Goal: Task Accomplishment & Management: Manage account settings

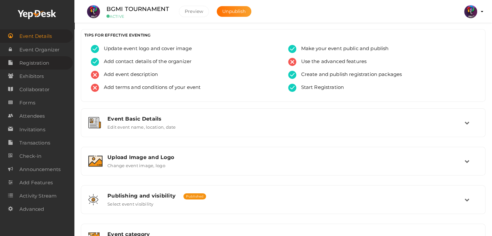
click at [58, 67] on link "Registration" at bounding box center [36, 62] width 73 height 13
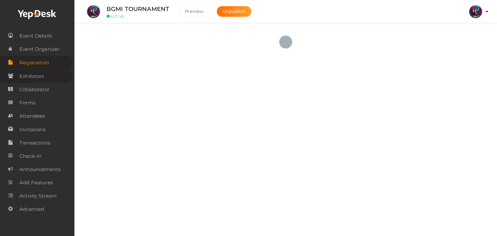
checkbox input "true"
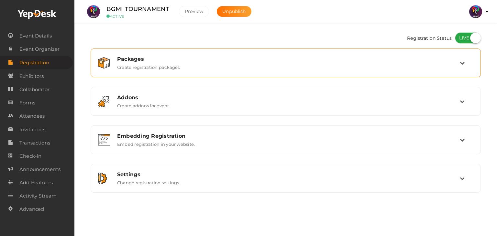
click at [180, 58] on div "Packages" at bounding box center [288, 59] width 343 height 6
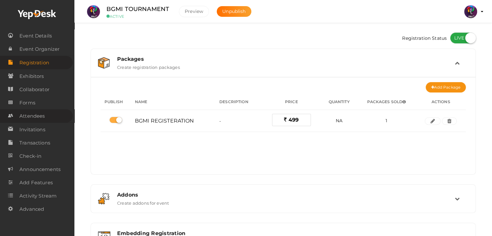
click at [28, 120] on span "Attendees" at bounding box center [31, 116] width 25 height 13
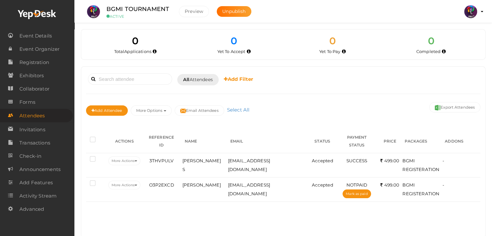
scroll to position [15, 0]
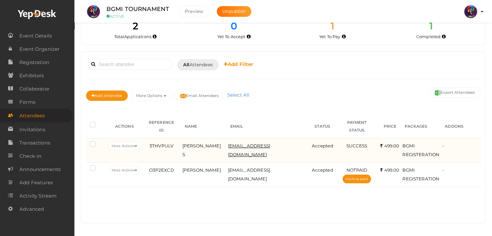
click at [258, 143] on span "abhiambu08@gmail.com" at bounding box center [249, 150] width 42 height 14
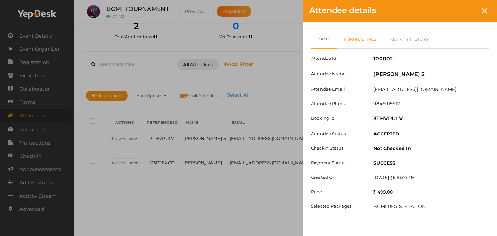
click at [370, 40] on link "Form Details" at bounding box center [360, 39] width 46 height 19
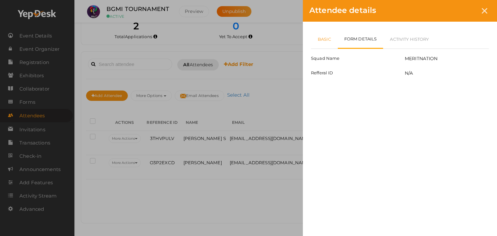
click at [315, 40] on link "Basic" at bounding box center [324, 39] width 27 height 19
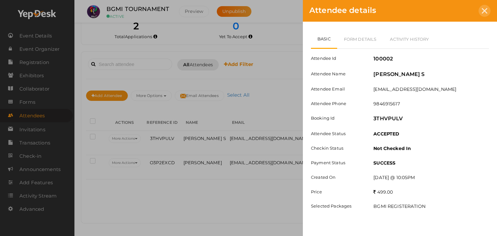
click at [486, 12] on icon at bounding box center [485, 11] width 6 height 6
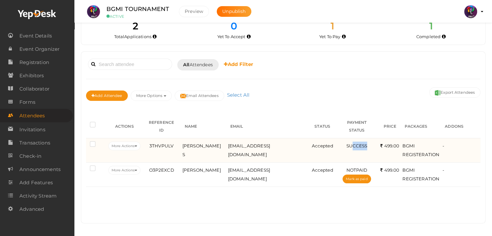
drag, startPoint x: 347, startPoint y: 138, endPoint x: 364, endPoint y: 140, distance: 17.0
click at [364, 142] on div "SUCCESS" at bounding box center [356, 146] width 41 height 9
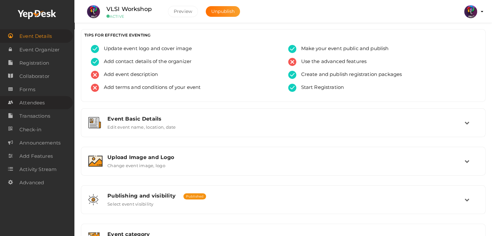
click at [45, 99] on link "Attendees" at bounding box center [36, 102] width 73 height 13
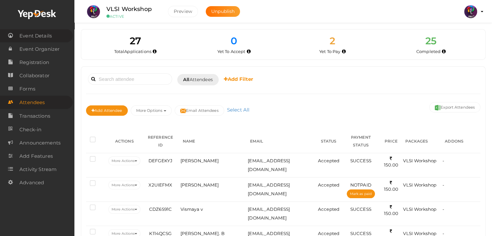
click at [35, 36] on span "Event Details" at bounding box center [35, 35] width 32 height 13
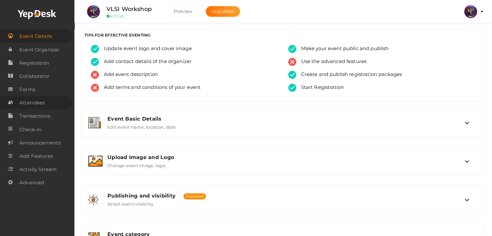
click at [36, 104] on span "Attendees" at bounding box center [31, 102] width 25 height 13
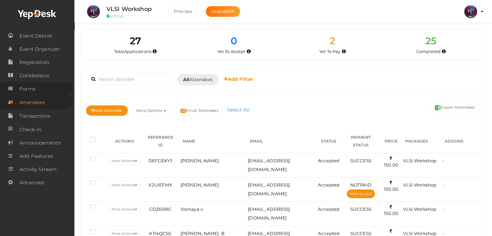
click at [37, 93] on link "Forms" at bounding box center [36, 88] width 73 height 13
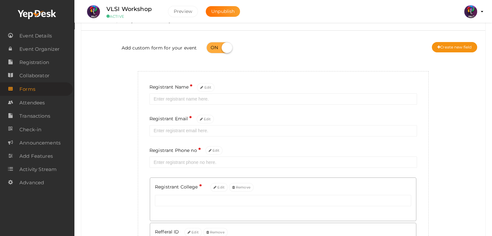
scroll to position [22, 0]
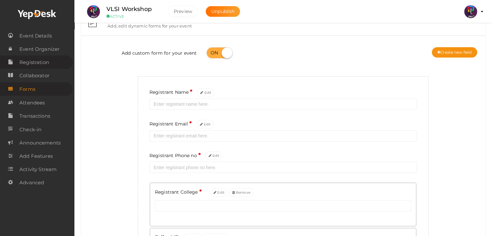
click at [42, 65] on span "Registration" at bounding box center [34, 62] width 30 height 13
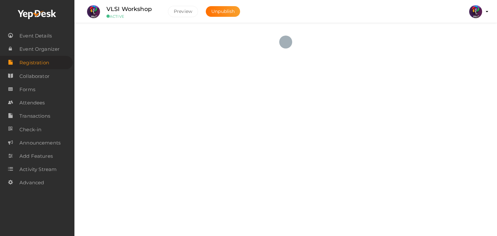
checkbox input "true"
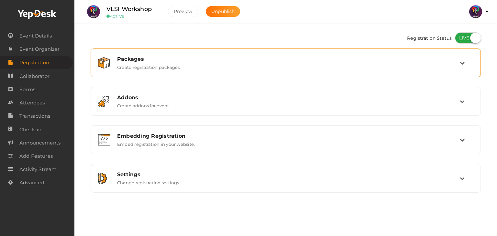
click at [438, 60] on div "Packages" at bounding box center [288, 59] width 343 height 6
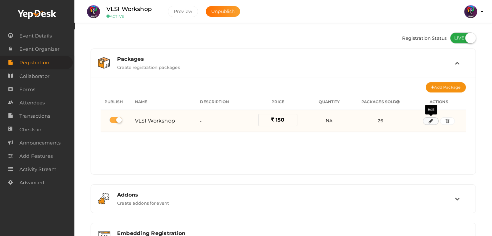
click at [431, 120] on icon "button" at bounding box center [430, 121] width 5 height 4
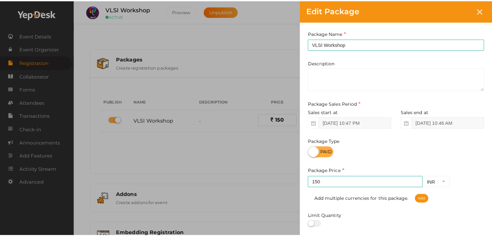
scroll to position [80, 0]
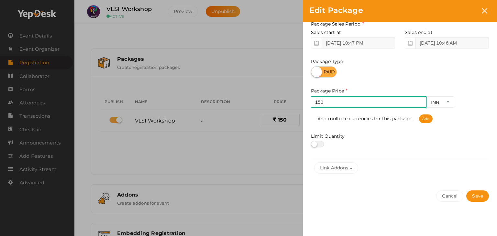
click at [313, 145] on label at bounding box center [317, 144] width 13 height 6
click at [313, 145] on input "checkbox" at bounding box center [313, 144] width 4 height 4
checkbox input "true"
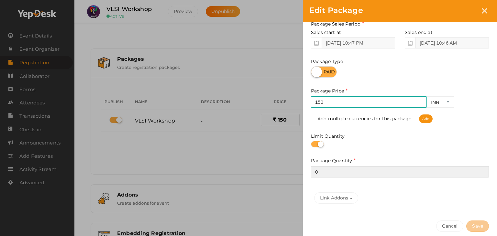
click at [356, 173] on input "0" at bounding box center [400, 171] width 178 height 11
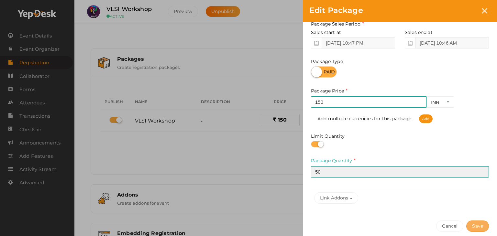
type input "50"
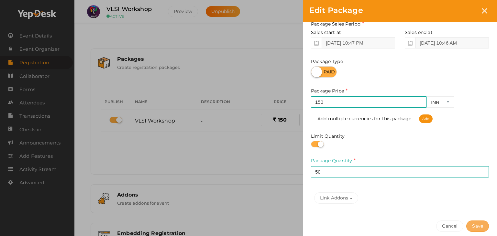
click at [483, 226] on button "Save" at bounding box center [477, 226] width 23 height 11
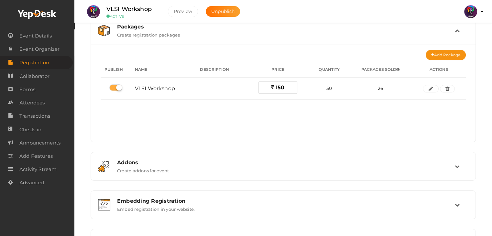
scroll to position [33, 0]
click at [289, 149] on div "Packages Create registration packages Add Package No packages to display Add pa…" at bounding box center [283, 137] width 385 height 242
click at [456, 30] on icon at bounding box center [457, 30] width 5 height 5
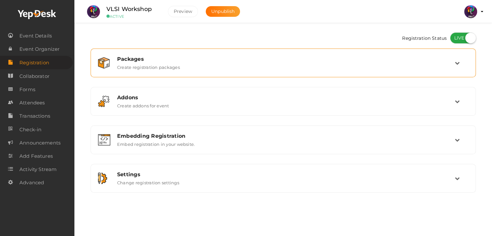
scroll to position [0, 0]
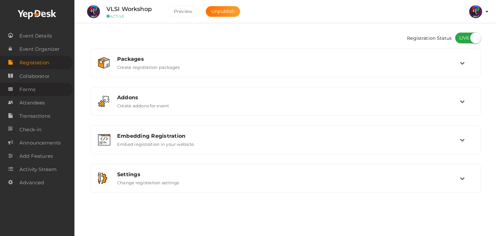
click at [26, 90] on span "Forms" at bounding box center [27, 89] width 16 height 13
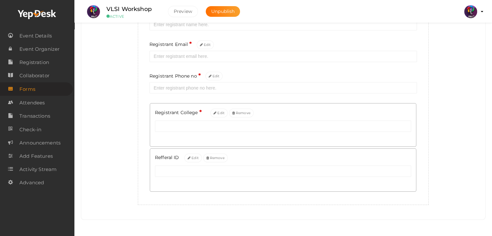
scroll to position [82, 0]
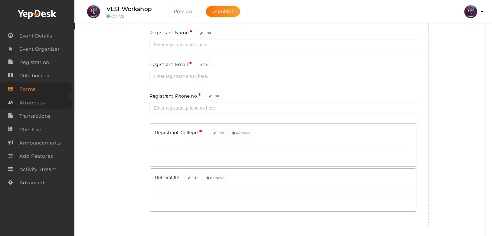
click at [45, 106] on link "Attendees" at bounding box center [36, 102] width 73 height 13
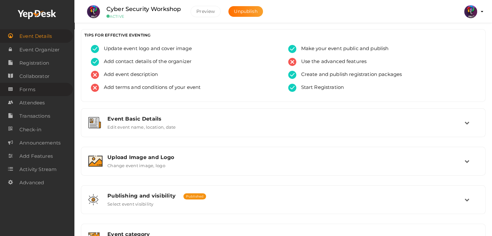
click at [39, 94] on link "Forms" at bounding box center [36, 89] width 73 height 13
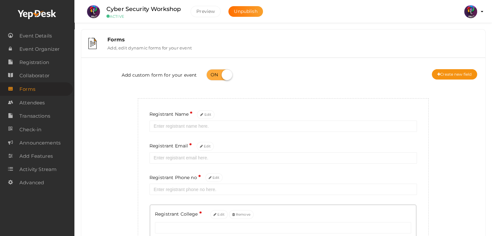
scroll to position [102, 0]
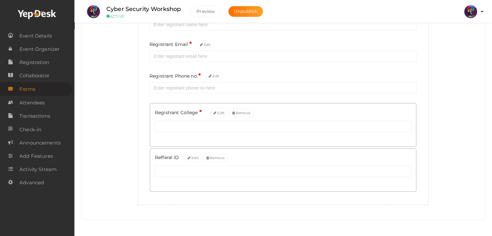
drag, startPoint x: 78, startPoint y: 201, endPoint x: 79, endPoint y: 138, distance: 63.1
click at [79, 138] on div "Forms Add, edit dynamic forms for your event Add custom form for your event Cre…" at bounding box center [283, 67] width 418 height 338
click at [43, 105] on span "Attendees" at bounding box center [31, 102] width 25 height 13
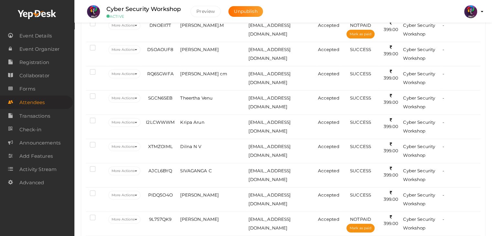
scroll to position [280, 0]
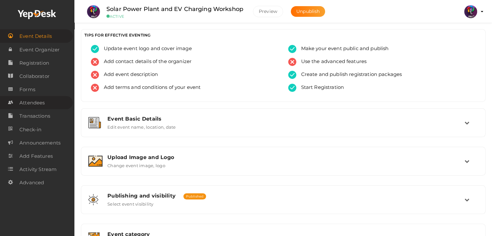
click at [30, 101] on span "Attendees" at bounding box center [31, 102] width 25 height 13
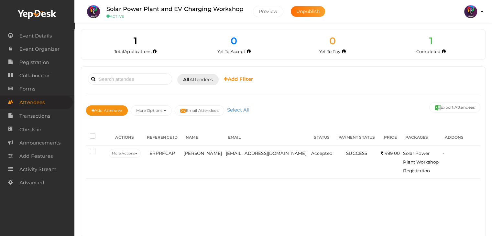
click at [468, 16] on img at bounding box center [470, 11] width 13 height 13
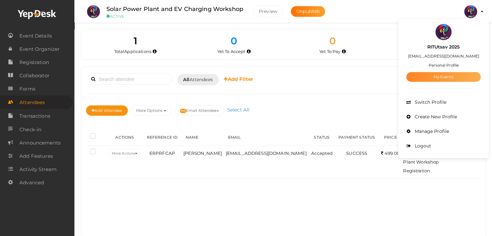
click at [456, 76] on link "My Events" at bounding box center [443, 77] width 74 height 10
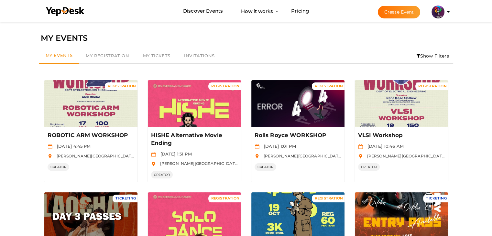
click at [402, 8] on button "Create Event" at bounding box center [399, 12] width 43 height 13
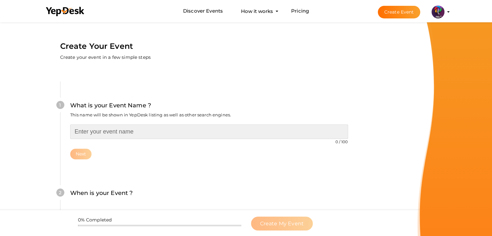
click at [250, 138] on input "text" at bounding box center [209, 132] width 278 height 15
type input "STUMBLE GUYS"
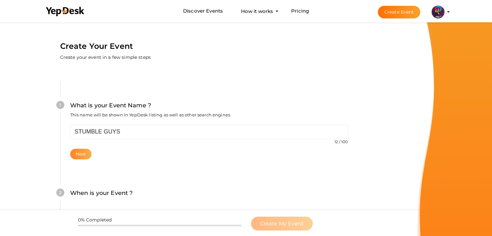
click at [86, 153] on button "Next" at bounding box center [81, 154] width 22 height 11
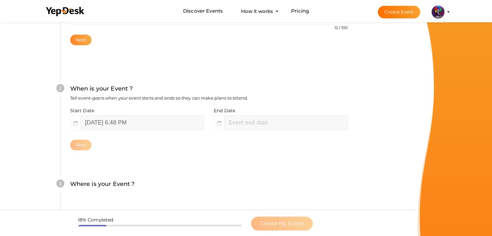
scroll to position [133, 0]
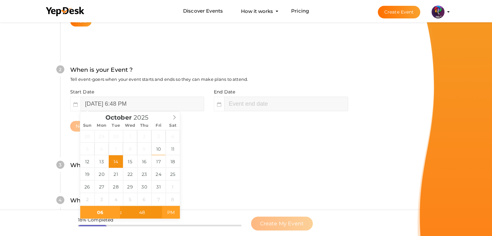
type input "October 14, 2025 6:48 AM"
click at [168, 213] on span "AM" at bounding box center [171, 212] width 18 height 13
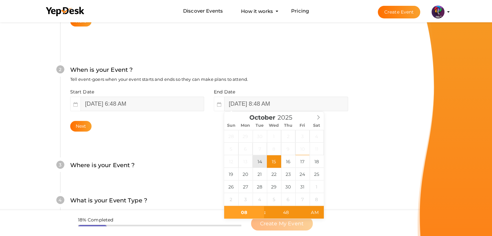
type input "October 14, 2025 8:48 AM"
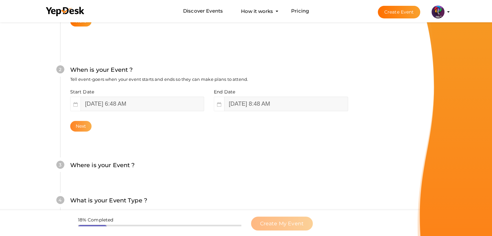
click at [86, 125] on button "Next" at bounding box center [81, 126] width 22 height 11
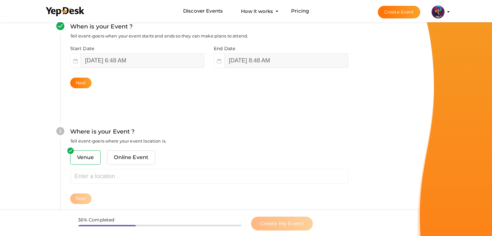
scroll to position [183, 0]
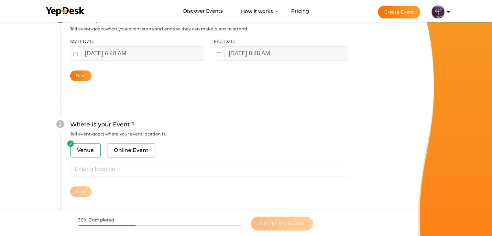
click at [130, 150] on span "Online Event" at bounding box center [131, 150] width 48 height 14
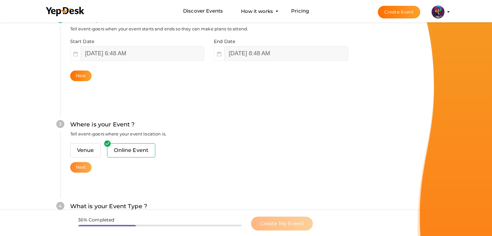
click at [79, 168] on button "Next" at bounding box center [81, 167] width 22 height 11
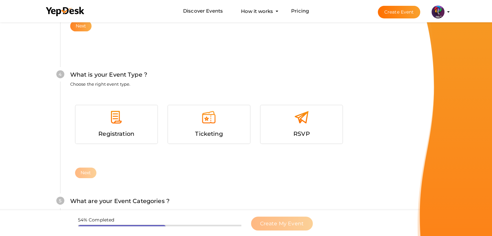
scroll to position [330, 0]
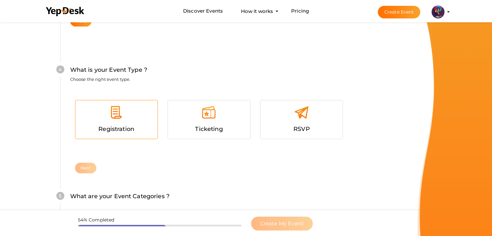
click at [124, 119] on div at bounding box center [116, 114] width 72 height 19
click at [86, 167] on button "Next" at bounding box center [86, 168] width 22 height 11
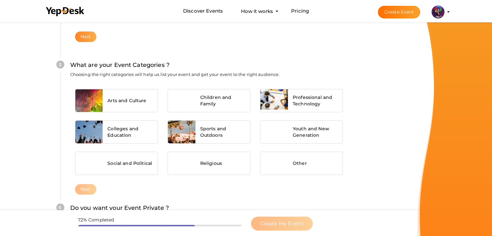
scroll to position [465, 0]
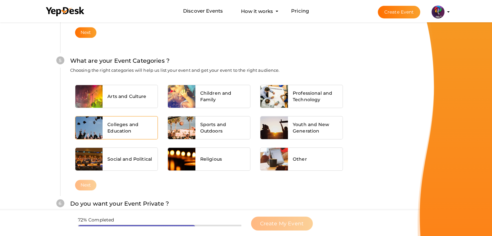
click at [122, 116] on div "Colleges and Education" at bounding box center [130, 127] width 55 height 23
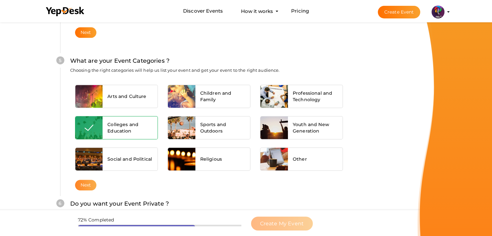
click at [85, 181] on button "Next" at bounding box center [86, 185] width 22 height 11
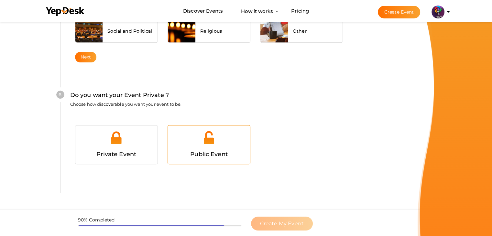
scroll to position [607, 0]
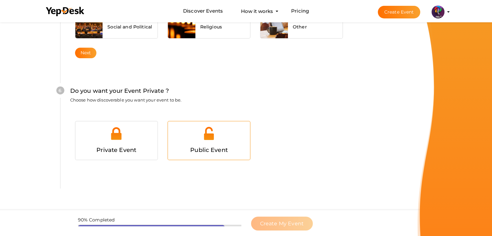
click at [234, 122] on div "Public Event" at bounding box center [209, 140] width 82 height 39
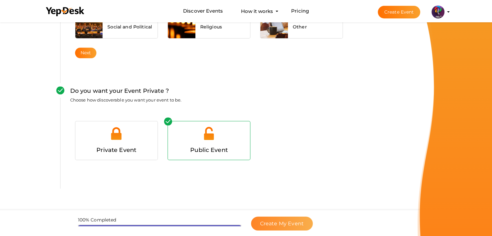
click at [277, 225] on span "Create My Event" at bounding box center [282, 224] width 44 height 6
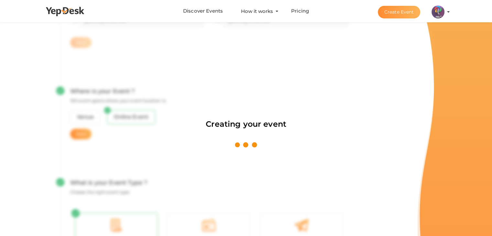
scroll to position [97, 0]
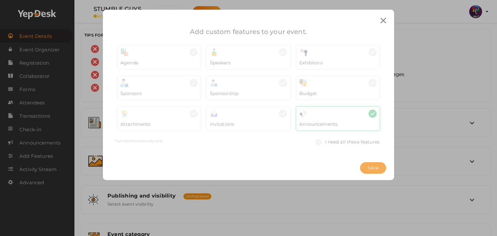
click at [373, 162] on button "Save" at bounding box center [373, 167] width 26 height 11
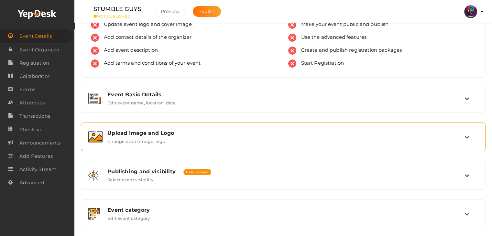
scroll to position [24, 0]
click at [187, 138] on div "Upload Image and Logo Change event image, logo" at bounding box center [284, 137] width 362 height 14
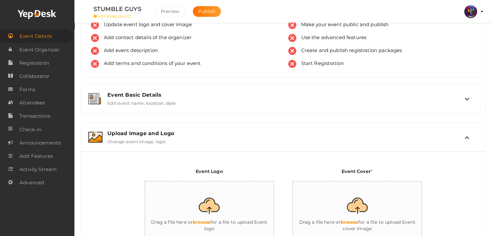
click at [197, 184] on input "file" at bounding box center [209, 210] width 129 height 57
type input "C:\fakepath\logo yepdesk.png"
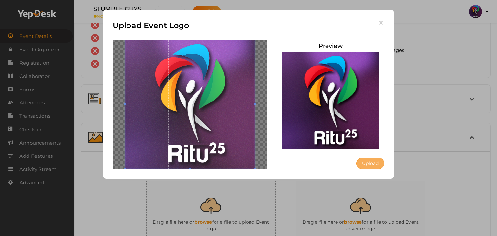
click at [374, 164] on button "Upload" at bounding box center [370, 163] width 28 height 11
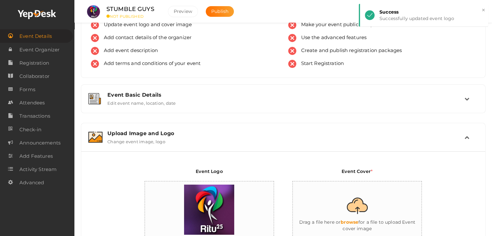
click at [364, 196] on input "file" at bounding box center [357, 210] width 129 height 57
type input "C:\fakepath\IMG_20251010_184311_432.png"
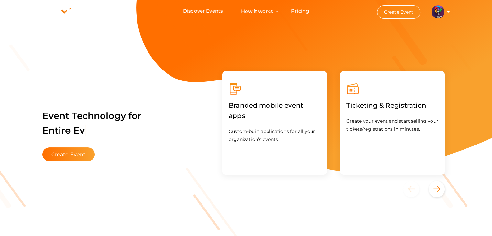
click at [404, 17] on button "Create Event" at bounding box center [398, 12] width 43 height 13
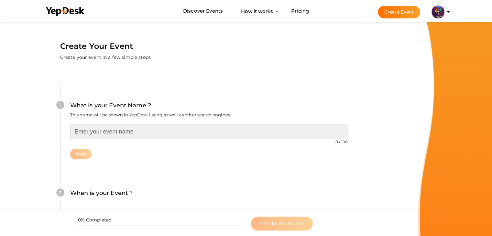
click at [258, 131] on input "text" at bounding box center [209, 132] width 278 height 15
click at [157, 127] on input "text" at bounding box center [209, 132] width 278 height 15
type input "Speed Typing"
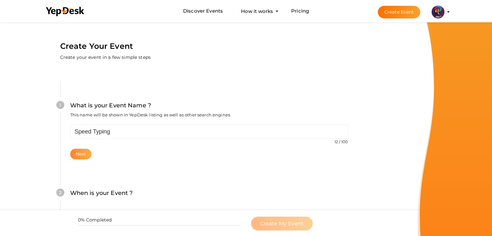
click at [80, 159] on button "Next" at bounding box center [81, 154] width 22 height 11
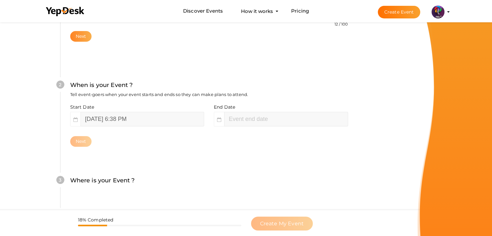
scroll to position [133, 0]
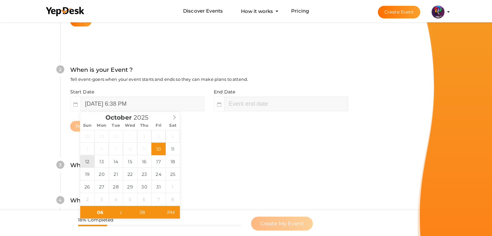
type input "October 12, 2025 6:38 PM"
type input "[DATE] 8:38 PM"
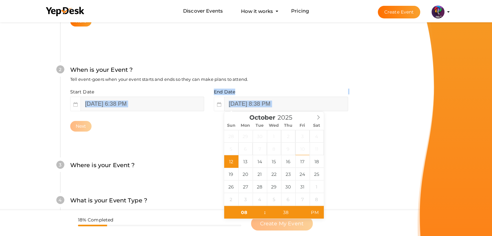
drag, startPoint x: 207, startPoint y: 128, endPoint x: 141, endPoint y: 105, distance: 70.2
click at [141, 105] on div "Start Date October 12, 2025 6:38 PM End Date October 12, 2025 8:38 PM Next" at bounding box center [209, 110] width 278 height 43
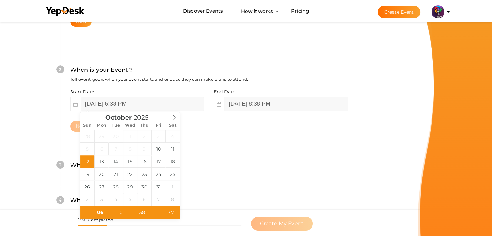
click at [141, 105] on input "October 12, 2025 6:38 PM" at bounding box center [143, 104] width 124 height 15
type input "[DATE] 6:38 AM"
click at [174, 208] on span "AM" at bounding box center [171, 212] width 18 height 13
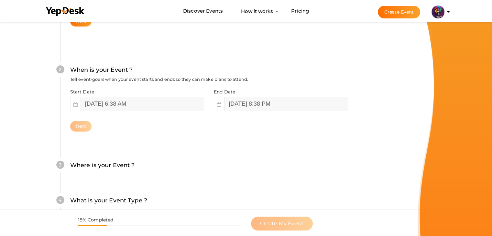
click at [223, 157] on div "3 Where is your Event ? Tell event-goers where your event location is. Venue On…" at bounding box center [209, 168] width 298 height 35
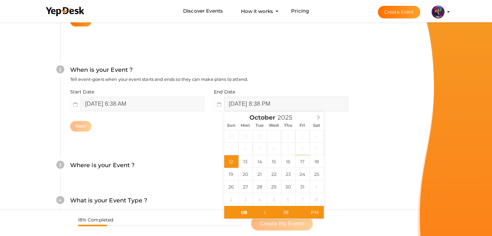
click at [298, 108] on input "[DATE] 8:38 PM" at bounding box center [286, 104] width 124 height 15
drag, startPoint x: 247, startPoint y: 162, endPoint x: 224, endPoint y: 159, distance: 23.1
type input "[DATE] 8:38 PM"
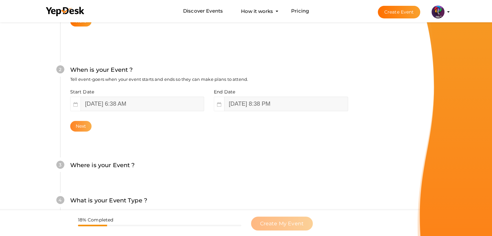
click at [91, 127] on button "Next" at bounding box center [81, 126] width 22 height 11
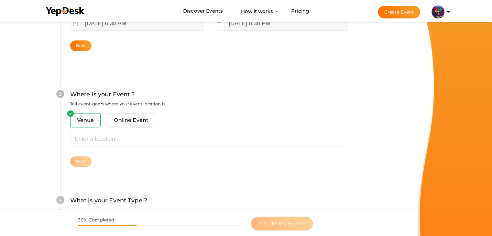
scroll to position [238, 0]
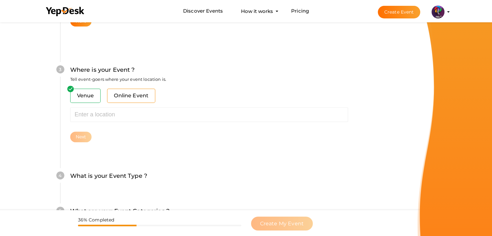
click at [126, 94] on span "Online Event" at bounding box center [131, 96] width 48 height 14
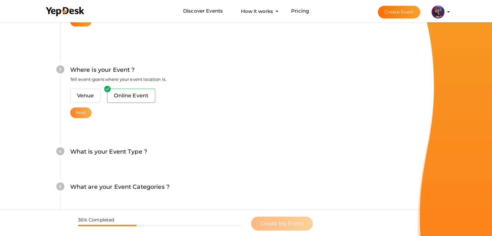
click at [84, 110] on button "Next" at bounding box center [81, 112] width 22 height 11
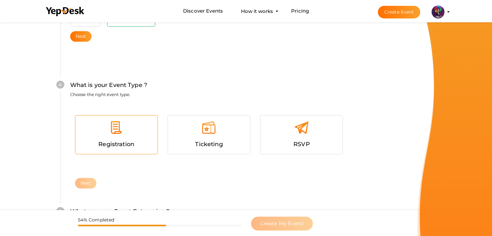
scroll to position [330, 0]
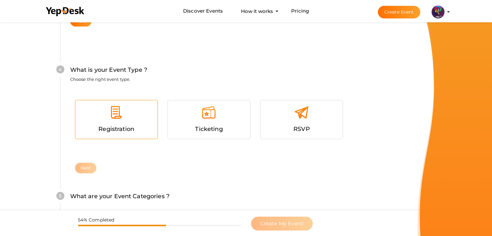
click at [116, 106] on img at bounding box center [116, 112] width 15 height 15
click at [87, 169] on button "Next" at bounding box center [86, 168] width 22 height 11
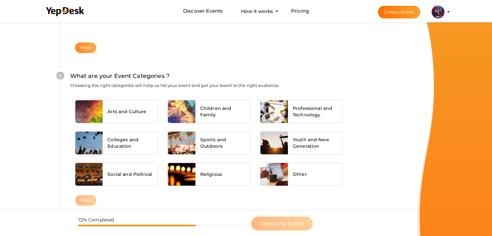
scroll to position [465, 0]
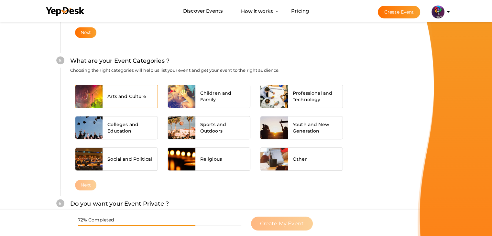
click at [132, 106] on div "Arts and Culture" at bounding box center [130, 96] width 55 height 23
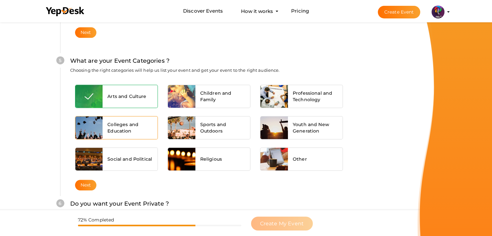
click at [133, 117] on div "Colleges and Education" at bounding box center [130, 127] width 55 height 23
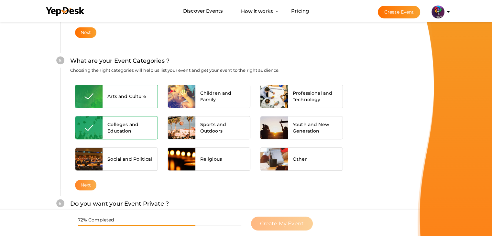
click at [94, 183] on button "Next" at bounding box center [86, 185] width 22 height 11
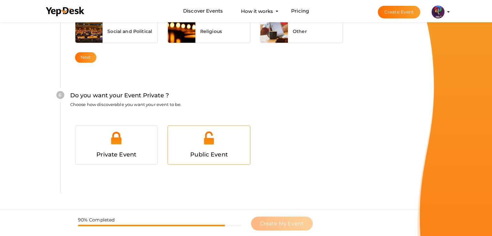
scroll to position [607, 0]
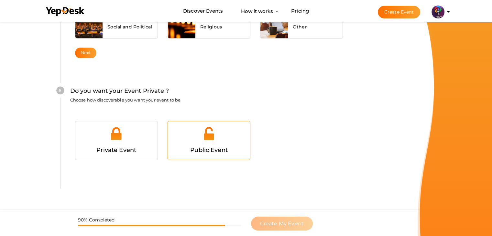
click at [219, 128] on div at bounding box center [209, 135] width 72 height 19
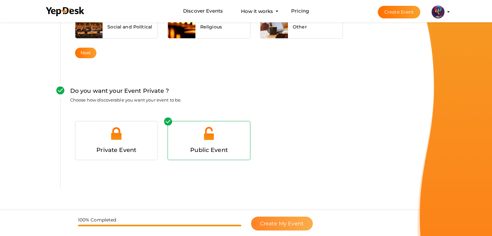
click at [278, 221] on span "Create My Event" at bounding box center [282, 224] width 44 height 6
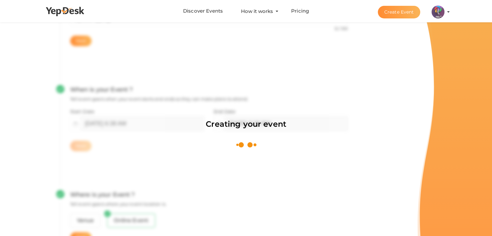
scroll to position [97, 0]
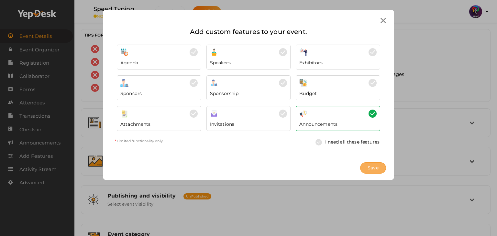
click at [369, 163] on button "Save" at bounding box center [373, 167] width 26 height 11
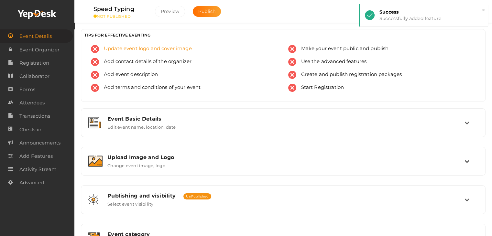
click at [138, 48] on span "Update event logo and cover image" at bounding box center [145, 49] width 93 height 8
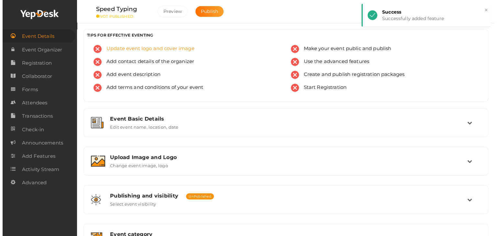
scroll to position [109, 0]
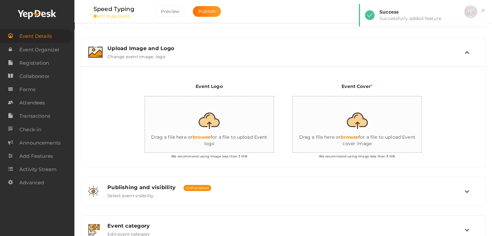
click at [201, 127] on input "file" at bounding box center [209, 124] width 129 height 57
type input "C:\fakepath\logo yepdesk.png"
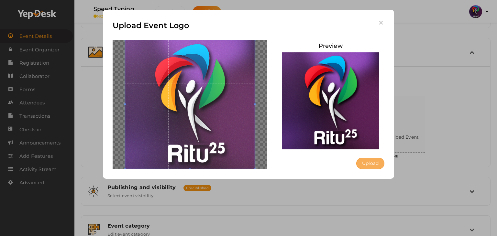
click at [375, 163] on button "Upload" at bounding box center [370, 163] width 28 height 11
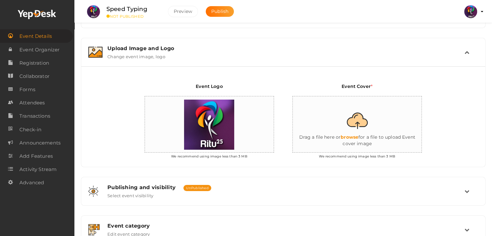
click at [379, 131] on input "file" at bounding box center [357, 124] width 129 height 57
type input "C:\fakepath\IMG_20251010_183604_890.png"
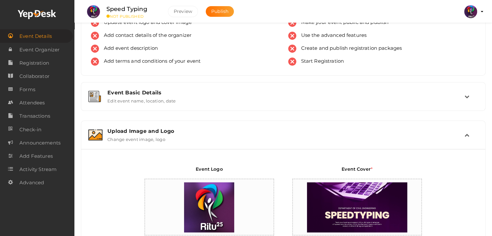
scroll to position [21, 0]
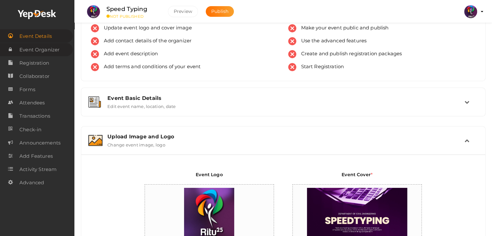
click at [50, 47] on span "Event Organizer" at bounding box center [39, 49] width 40 height 13
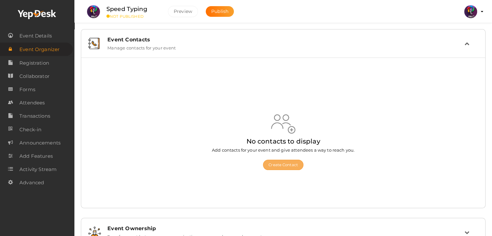
click at [282, 164] on button "Create Contact" at bounding box center [283, 165] width 40 height 10
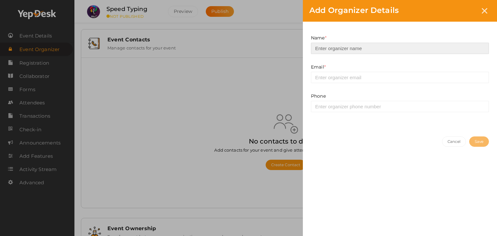
click at [368, 46] on input at bounding box center [400, 48] width 178 height 11
type input "[PERSON_NAME]"
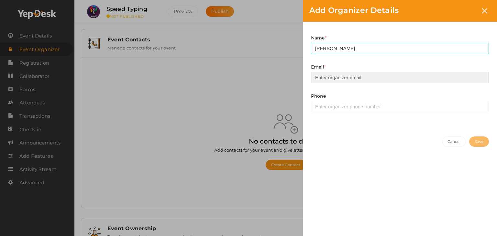
click at [366, 78] on input "email" at bounding box center [400, 77] width 178 height 11
type input "[EMAIL_ADDRESS][DOMAIN_NAME]"
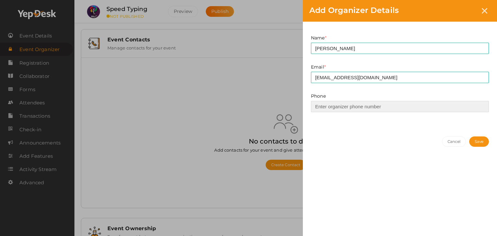
click at [369, 103] on input at bounding box center [400, 106] width 178 height 11
type input "9037510990"
click at [469, 140] on button "Save" at bounding box center [479, 142] width 20 height 10
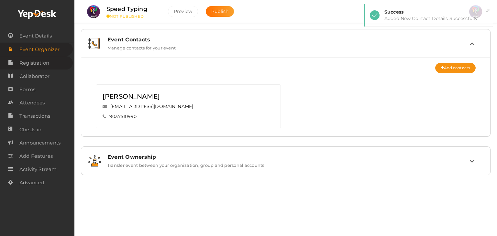
click at [60, 60] on link "Registration" at bounding box center [36, 62] width 73 height 13
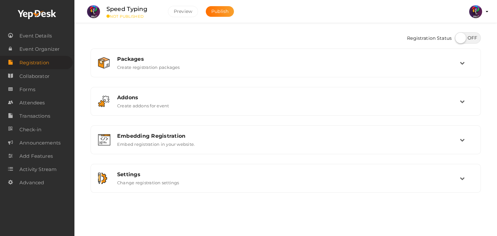
drag, startPoint x: 459, startPoint y: 46, endPoint x: 461, endPoint y: 41, distance: 5.2
click at [461, 41] on div "Registration Status" at bounding box center [286, 38] width 390 height 19
click at [461, 41] on label at bounding box center [468, 37] width 26 height 11
click at [459, 38] on input "checkbox" at bounding box center [457, 36] width 4 height 4
checkbox input "true"
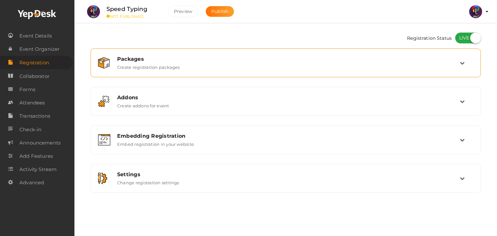
click at [471, 65] on td at bounding box center [467, 63] width 14 height 14
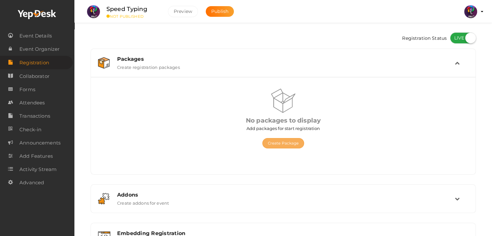
click at [298, 141] on button "Create Package" at bounding box center [283, 143] width 42 height 10
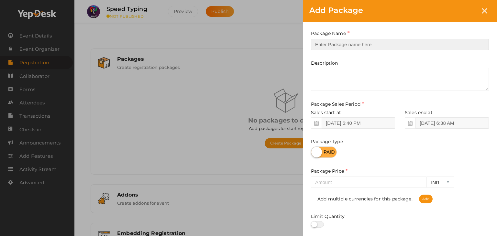
click at [347, 48] on input "text" at bounding box center [400, 44] width 178 height 11
type input "Speedtyping Reg"
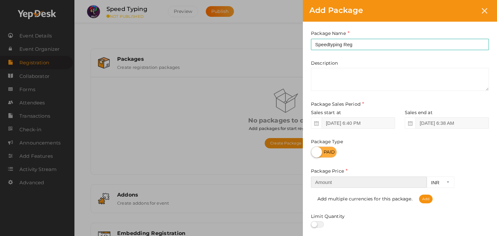
click at [343, 182] on input "number" at bounding box center [369, 182] width 116 height 11
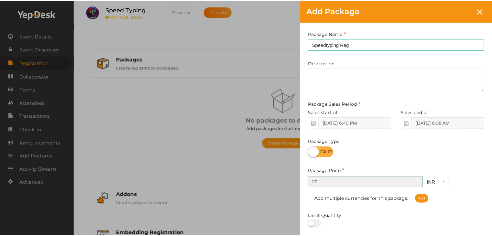
scroll to position [80, 0]
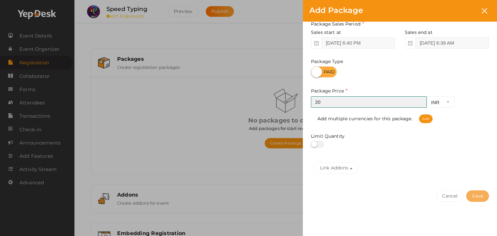
type input "20"
click at [479, 195] on button "Save" at bounding box center [477, 196] width 23 height 11
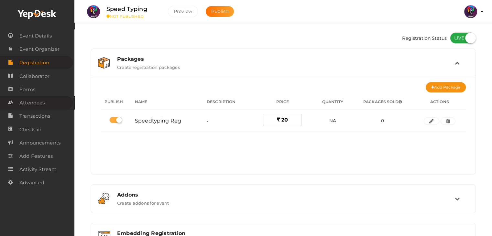
click at [41, 104] on span "Attendees" at bounding box center [31, 102] width 25 height 13
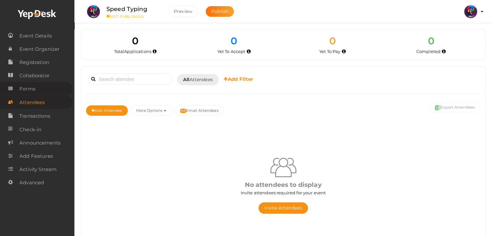
click at [28, 94] on span "Forms" at bounding box center [27, 89] width 16 height 13
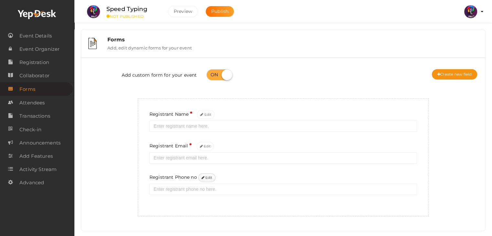
click at [208, 180] on button "Edit" at bounding box center [206, 177] width 17 height 9
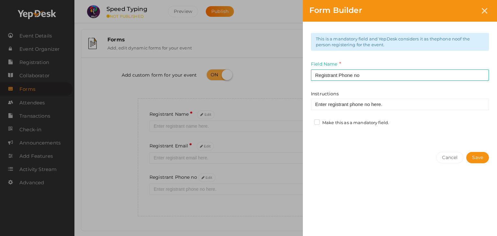
click at [315, 123] on label "Make this as a mandatory field." at bounding box center [351, 123] width 75 height 6
click at [308, 121] on input "Make this as a mandatory field." at bounding box center [308, 121] width 0 height 0
click at [482, 161] on button "Save" at bounding box center [477, 157] width 23 height 11
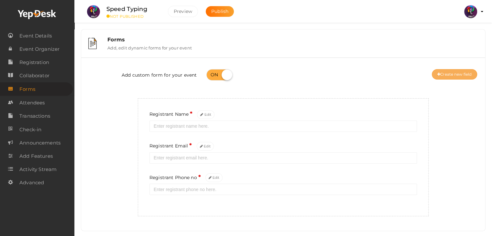
click at [442, 76] on button "Create new field" at bounding box center [454, 74] width 45 height 10
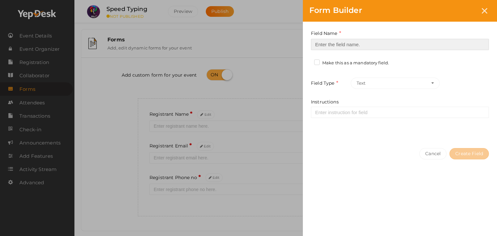
click at [365, 44] on input at bounding box center [400, 44] width 178 height 11
type input "Registrant College"
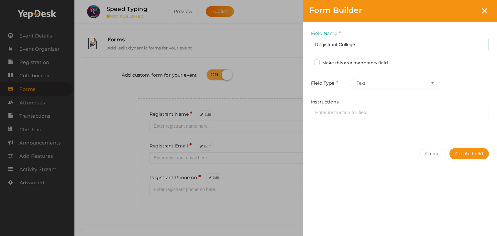
click at [359, 61] on label "Make this as a mandatory field." at bounding box center [351, 63] width 75 height 6
click at [308, 61] on input "Make this as a mandatory field." at bounding box center [308, 61] width 0 height 0
click at [481, 151] on button "Create Field" at bounding box center [468, 153] width 39 height 11
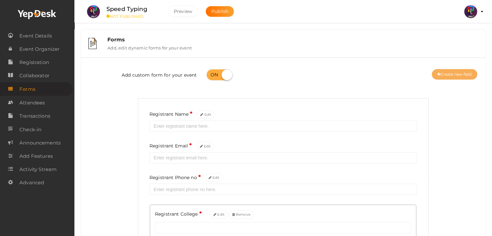
click at [441, 73] on button "Create new field" at bounding box center [454, 74] width 45 height 10
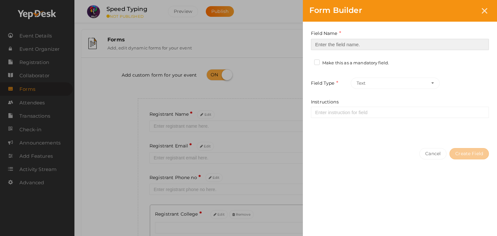
click at [391, 46] on input at bounding box center [400, 44] width 178 height 11
type input "Refferal ID"
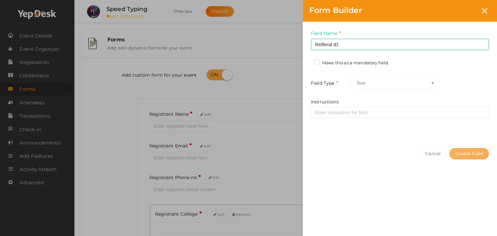
click at [472, 149] on button "Create Field" at bounding box center [468, 153] width 39 height 11
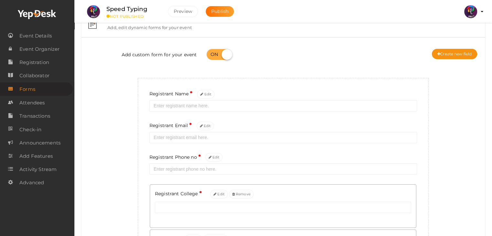
scroll to position [18, 0]
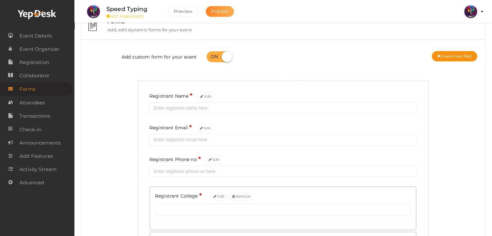
click at [229, 12] on button "Publish" at bounding box center [220, 11] width 28 height 11
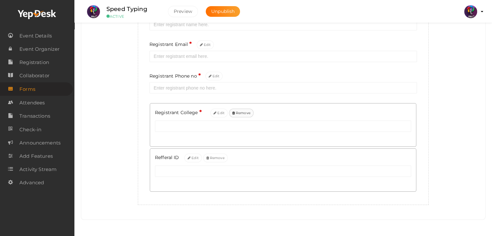
scroll to position [0, 0]
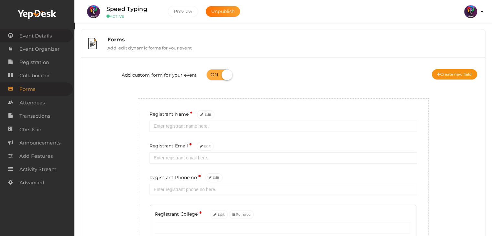
click at [65, 38] on link "Event Details" at bounding box center [36, 35] width 73 height 13
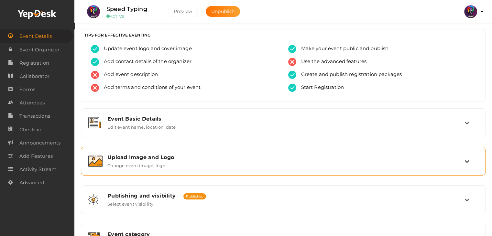
scroll to position [109, 0]
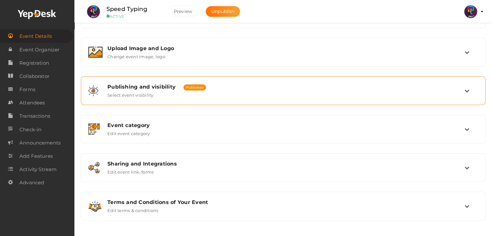
click at [229, 92] on div "Publishing and visibility Published UnPublished Select event visibility" at bounding box center [284, 91] width 362 height 14
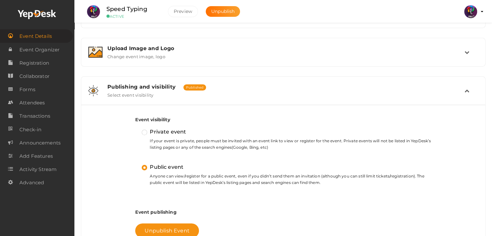
click at [229, 92] on div "Publishing and visibility Published UnPublished Select event visibility" at bounding box center [284, 91] width 362 height 14
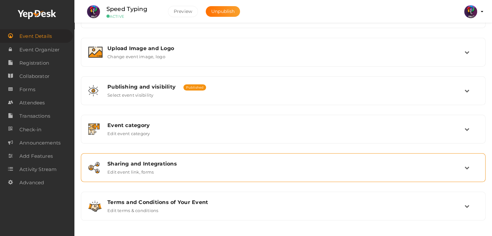
click at [238, 161] on div "Sharing and Integrations" at bounding box center [285, 164] width 357 height 6
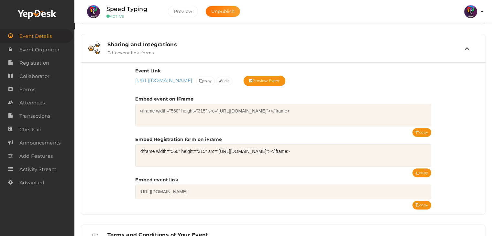
scroll to position [237, 0]
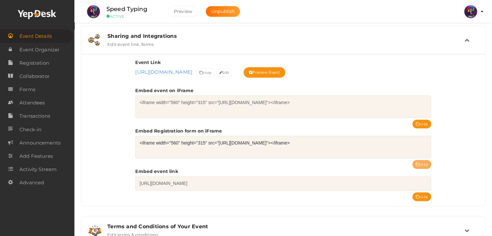
click at [422, 163] on button "copy" at bounding box center [422, 164] width 19 height 9
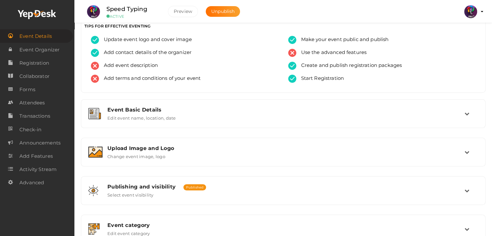
scroll to position [0, 0]
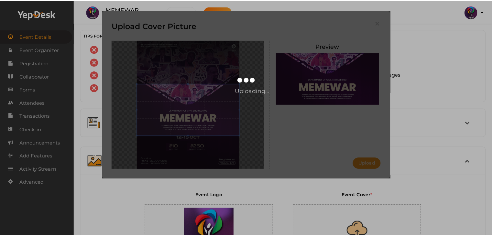
scroll to position [77, 0]
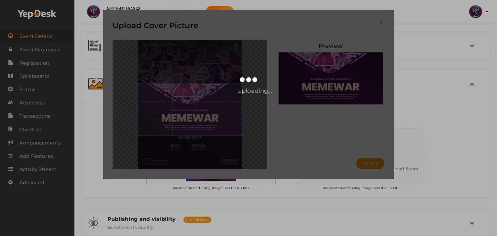
click at [43, 51] on div "Upload Cover Picture Preview Upload Uploading..." at bounding box center [248, 118] width 497 height 236
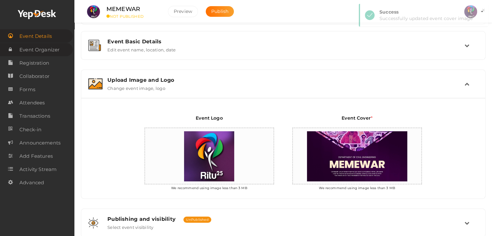
click at [38, 48] on span "Event Organizer" at bounding box center [39, 49] width 40 height 13
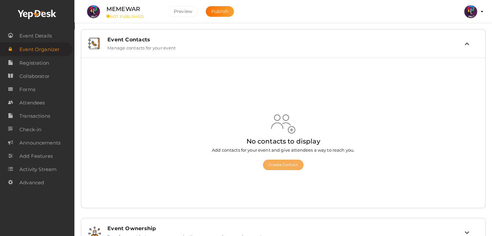
click at [286, 168] on button "Create Contact" at bounding box center [283, 165] width 40 height 10
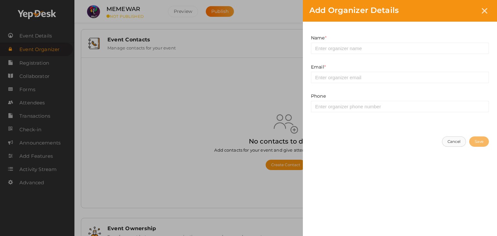
click at [452, 144] on button "Cancel" at bounding box center [454, 142] width 24 height 10
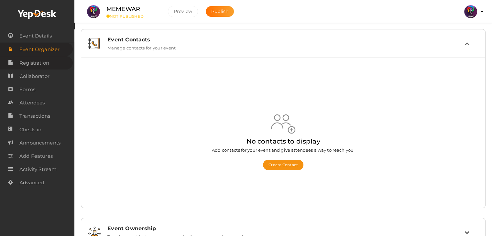
click at [40, 67] on span "Registration" at bounding box center [34, 63] width 30 height 13
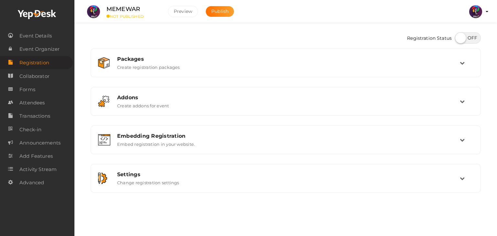
click at [461, 39] on label at bounding box center [468, 37] width 26 height 11
click at [459, 38] on input "checkbox" at bounding box center [457, 36] width 4 height 4
checkbox input "true"
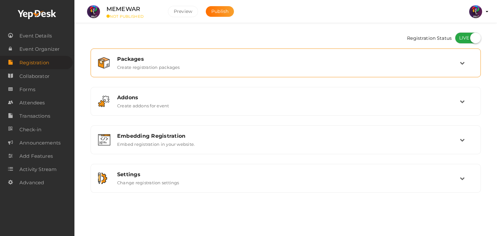
click at [412, 61] on div "Packages" at bounding box center [288, 59] width 343 height 6
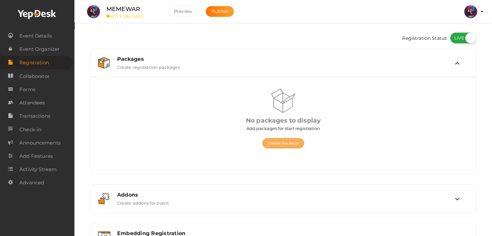
click at [297, 141] on button "Create Package" at bounding box center [283, 143] width 42 height 10
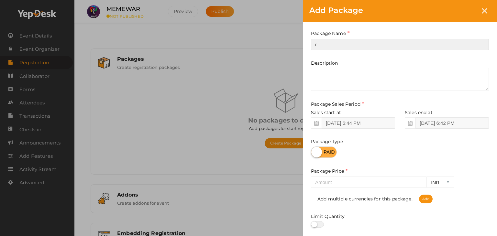
click at [380, 41] on input "r" at bounding box center [400, 44] width 178 height 11
type input "reg"
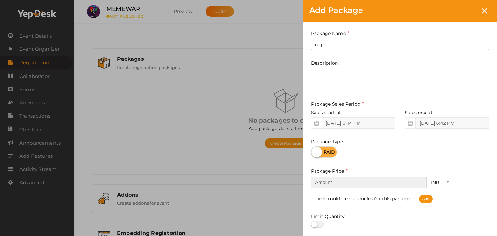
click at [379, 178] on input "number" at bounding box center [369, 182] width 116 height 11
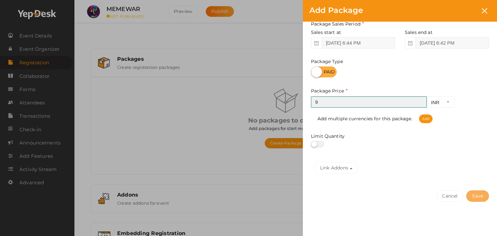
type input "9"
click at [482, 196] on button "Save" at bounding box center [477, 196] width 23 height 11
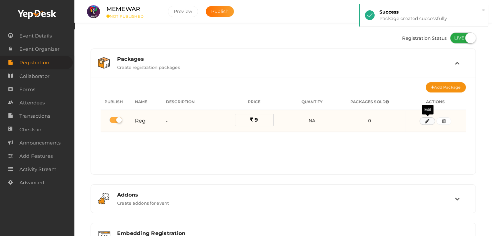
click at [426, 121] on icon "button" at bounding box center [427, 121] width 5 height 4
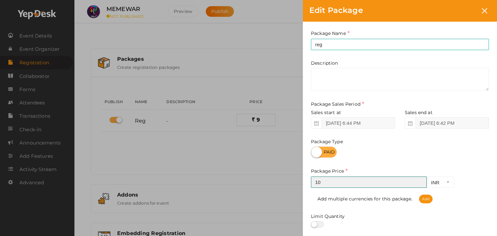
type input "10"
click at [422, 181] on input "10" at bounding box center [369, 182] width 116 height 11
click at [277, 164] on div "Edit Package Package Name reg This field is Required. Package Name already used…" at bounding box center [248, 118] width 497 height 236
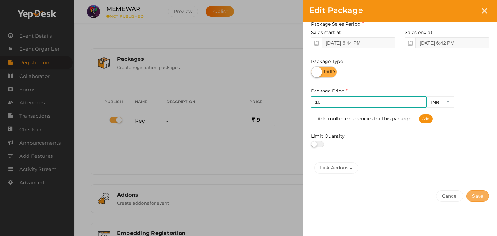
click at [479, 200] on button "Save" at bounding box center [477, 196] width 23 height 11
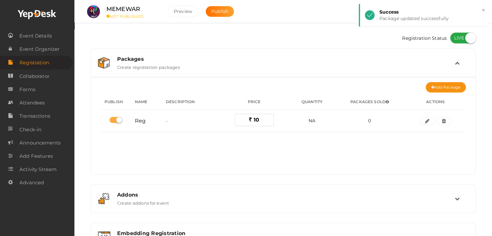
scroll to position [30, 0]
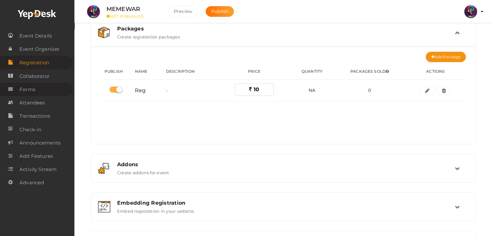
click at [34, 89] on span "Forms" at bounding box center [27, 89] width 16 height 13
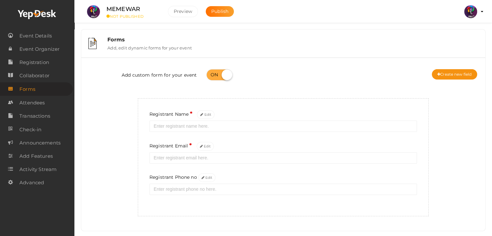
scroll to position [12, 0]
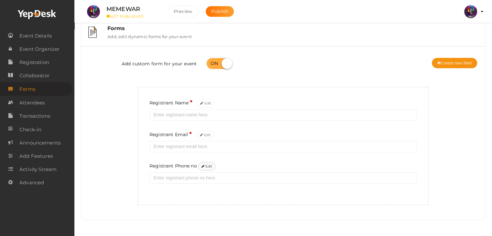
click at [206, 167] on button "Edit" at bounding box center [206, 166] width 17 height 9
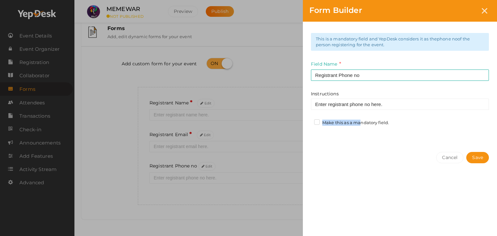
click at [343, 121] on div "This is a mandatory field and YepDesk considers it as the phone no of the perso…" at bounding box center [400, 84] width 194 height 124
click at [343, 121] on label "Make this as a mandatory field." at bounding box center [351, 123] width 75 height 6
click at [308, 121] on input "Make this as a mandatory field." at bounding box center [308, 121] width 0 height 0
click at [478, 156] on button "Save" at bounding box center [477, 157] width 23 height 11
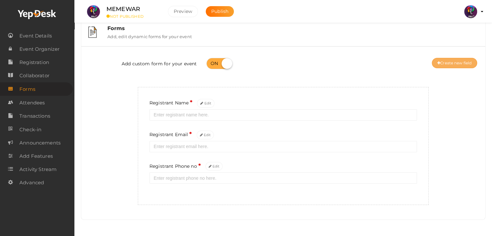
click at [448, 64] on button "Create new field" at bounding box center [454, 63] width 45 height 10
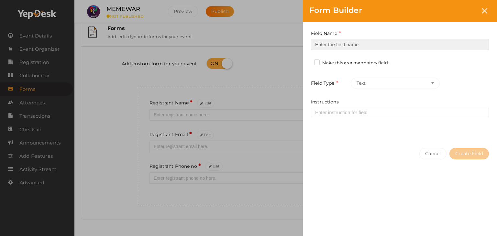
click at [362, 49] on input at bounding box center [400, 44] width 178 height 11
type input "Registrant College"
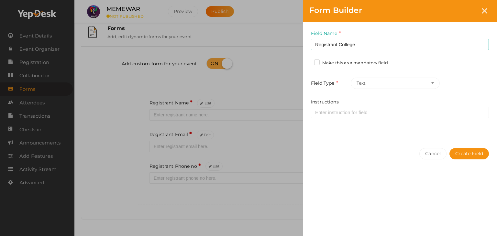
click at [350, 64] on label "Make this as a mandatory field." at bounding box center [351, 63] width 75 height 6
click at [308, 61] on input "Make this as a mandatory field." at bounding box center [308, 61] width 0 height 0
click at [476, 148] on div "Cancel Create Field" at bounding box center [400, 167] width 194 height 50
click at [476, 148] on button "Create Field" at bounding box center [468, 153] width 39 height 11
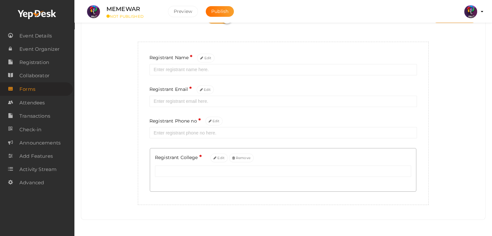
scroll to position [6, 0]
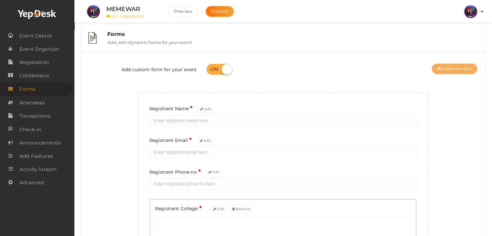
click at [440, 69] on button "Create new field" at bounding box center [454, 69] width 45 height 10
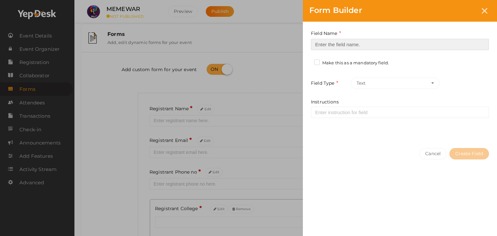
click at [329, 49] on input at bounding box center [400, 44] width 178 height 11
type input "Refferal ID"
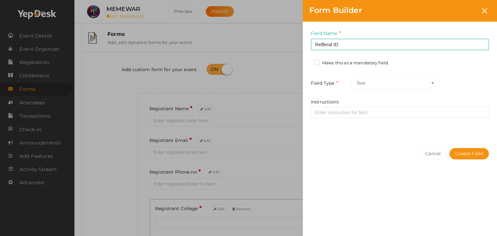
click at [330, 66] on label "Make this as a mandatory field." at bounding box center [351, 63] width 75 height 6
click at [308, 61] on input "Make this as a mandatory field." at bounding box center [308, 61] width 0 height 0
click at [467, 148] on button "Create Field" at bounding box center [468, 153] width 39 height 11
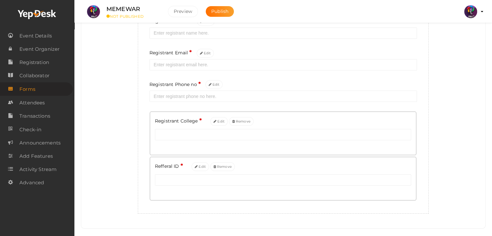
scroll to position [94, 0]
click at [201, 168] on button "Edit" at bounding box center [200, 165] width 17 height 9
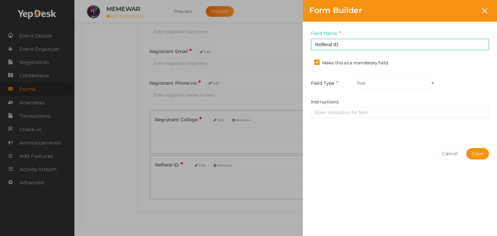
click at [320, 60] on label "Make this as a mandatory field." at bounding box center [351, 63] width 75 height 6
click at [308, 61] on input "Make this as a mandatory field." at bounding box center [308, 61] width 0 height 0
click at [481, 155] on button "Save" at bounding box center [477, 153] width 23 height 11
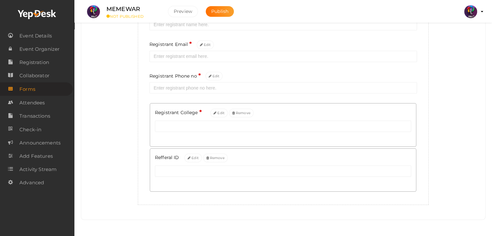
scroll to position [0, 0]
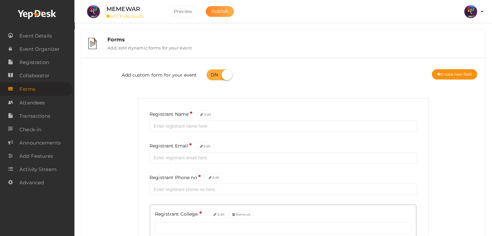
click at [227, 12] on span "Publish" at bounding box center [219, 11] width 17 height 6
click at [34, 39] on span "Event Details" at bounding box center [35, 35] width 32 height 13
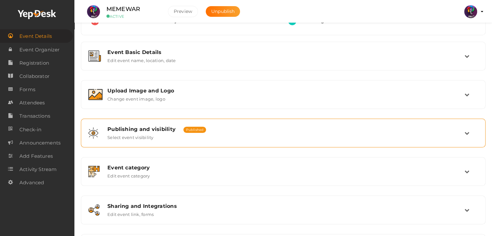
scroll to position [69, 0]
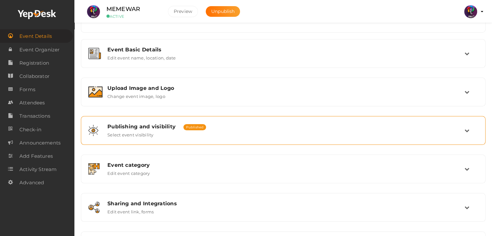
click at [280, 138] on div "Publishing and visibility Published UnPublished Select event visibility" at bounding box center [283, 131] width 398 height 22
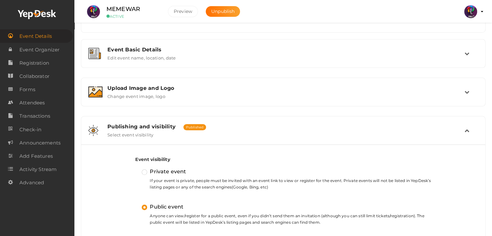
click at [280, 138] on div "Publishing and visibility Published UnPublished Select event visibility" at bounding box center [283, 131] width 398 height 22
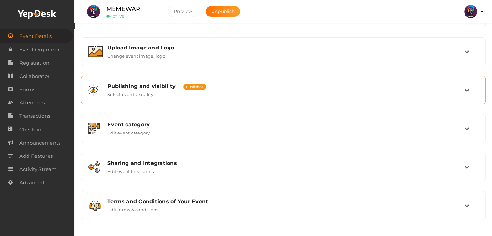
scroll to position [109, 0]
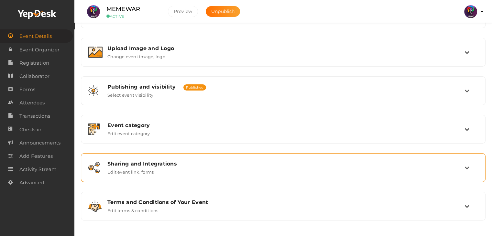
click at [280, 169] on div "Sharing and Integrations Edit event link, forms" at bounding box center [284, 168] width 362 height 14
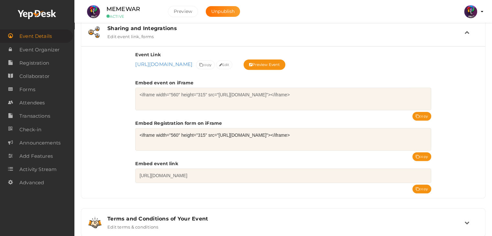
scroll to position [246, 0]
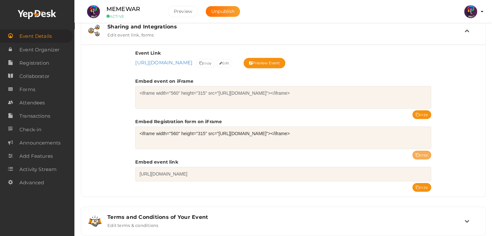
click at [424, 156] on button "copy" at bounding box center [422, 155] width 19 height 9
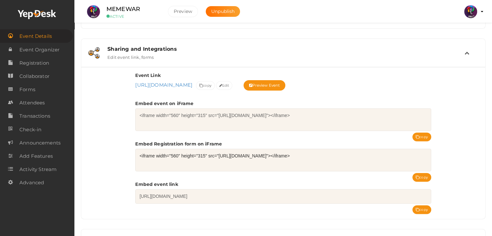
scroll to position [225, 0]
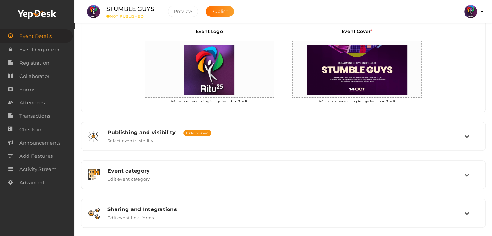
scroll to position [164, 0]
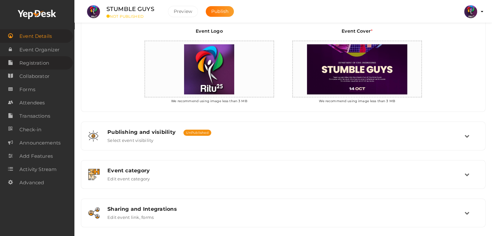
click at [53, 69] on link "Registration" at bounding box center [36, 62] width 73 height 13
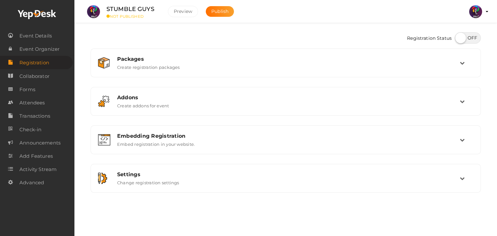
click at [467, 37] on label at bounding box center [468, 37] width 26 height 11
click at [459, 37] on input "checkbox" at bounding box center [457, 36] width 4 height 4
checkbox input "true"
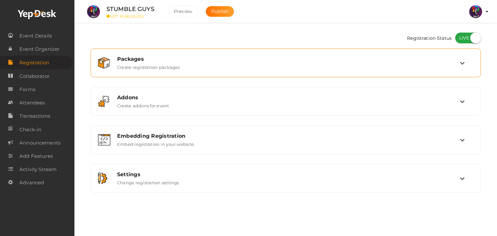
click at [462, 55] on div "Packages Create registration packages" at bounding box center [285, 63] width 383 height 22
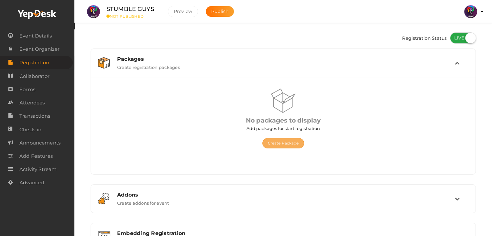
click at [292, 139] on button "Create Package" at bounding box center [283, 143] width 42 height 10
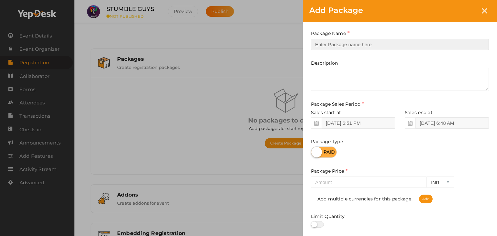
click at [352, 48] on input "text" at bounding box center [400, 44] width 178 height 11
type input "reg"
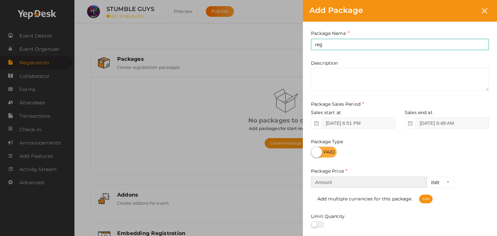
click at [351, 182] on input "number" at bounding box center [369, 182] width 116 height 11
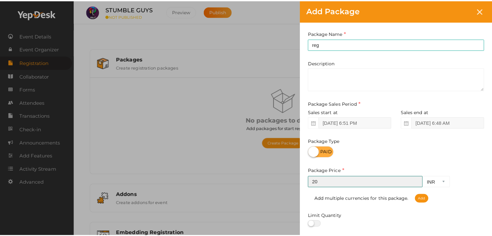
scroll to position [80, 0]
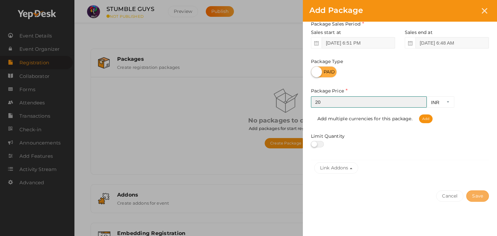
type input "20"
click at [478, 196] on button "Save" at bounding box center [477, 196] width 23 height 11
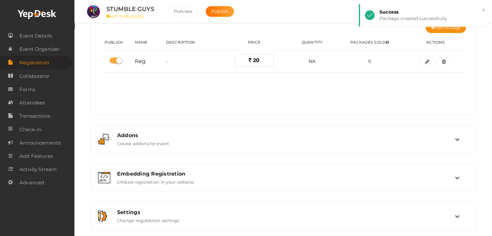
scroll to position [60, 0]
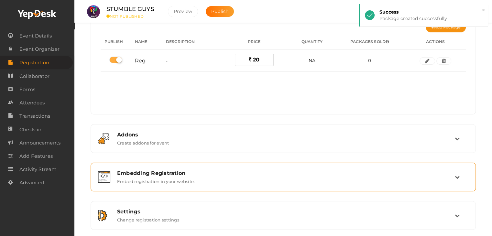
click at [272, 173] on div "Embedding Registration" at bounding box center [286, 173] width 338 height 6
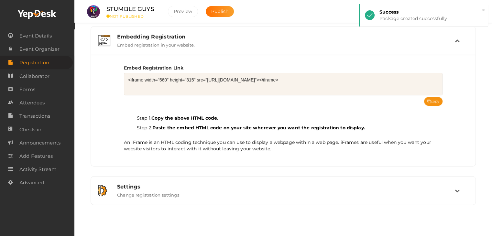
scroll to position [101, 0]
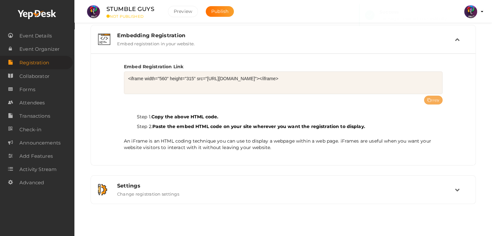
click at [425, 99] on button "copy" at bounding box center [433, 100] width 19 height 9
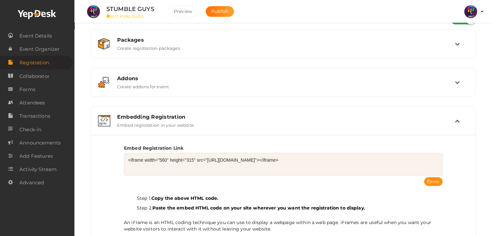
scroll to position [0, 0]
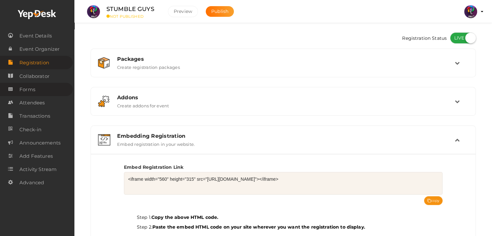
click at [37, 96] on link "Forms" at bounding box center [36, 89] width 73 height 13
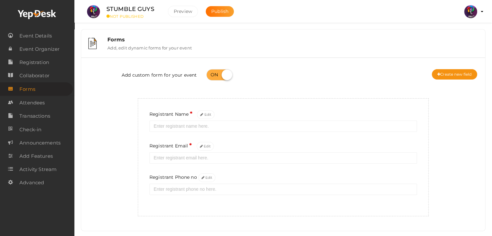
scroll to position [12, 0]
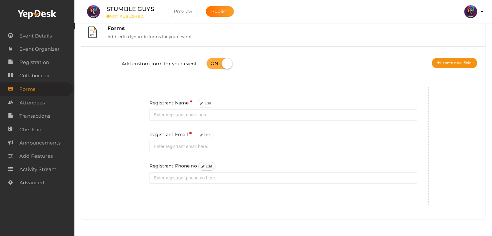
click at [207, 169] on button "Edit" at bounding box center [206, 166] width 17 height 9
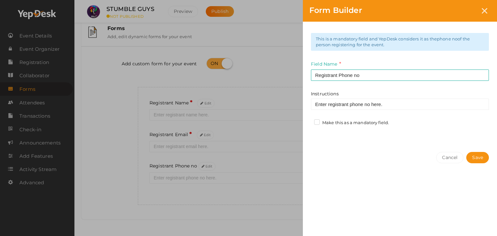
click at [318, 122] on label "Make this as a mandatory field." at bounding box center [351, 123] width 75 height 6
click at [308, 121] on input "Make this as a mandatory field." at bounding box center [308, 121] width 0 height 0
click at [479, 161] on button "Save" at bounding box center [477, 157] width 23 height 11
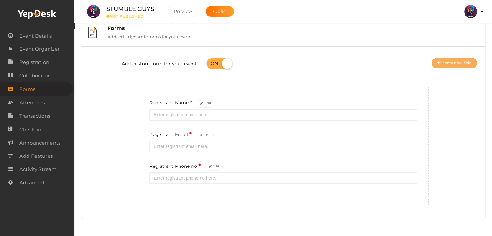
click at [454, 64] on button "Create new field" at bounding box center [454, 63] width 45 height 10
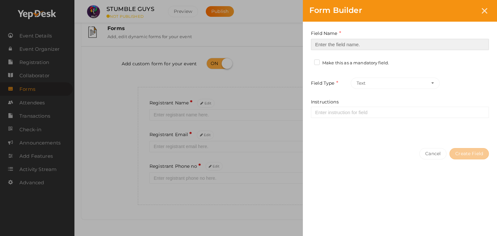
click at [400, 48] on input at bounding box center [400, 44] width 178 height 11
type input "Registrant College"
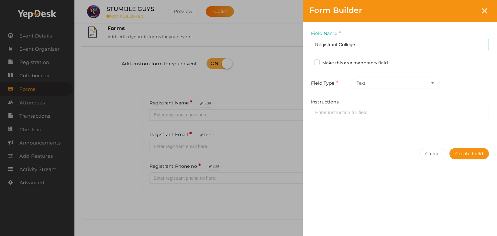
click at [379, 62] on label "Make this as a mandatory field." at bounding box center [351, 63] width 75 height 6
click at [308, 61] on input "Make this as a mandatory field." at bounding box center [308, 61] width 0 height 0
click at [457, 149] on button "Create Field" at bounding box center [468, 153] width 39 height 11
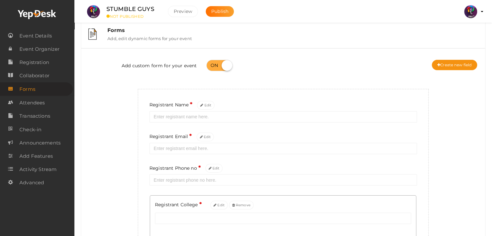
scroll to position [9, 0]
click at [449, 64] on button "Create new field" at bounding box center [454, 66] width 45 height 10
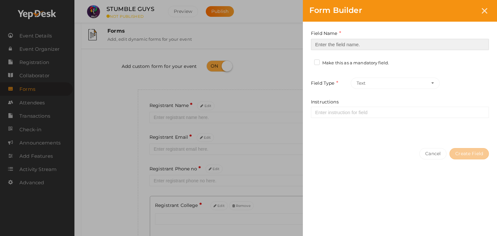
click at [350, 45] on input at bounding box center [400, 44] width 178 height 11
type input "Refferal ID"
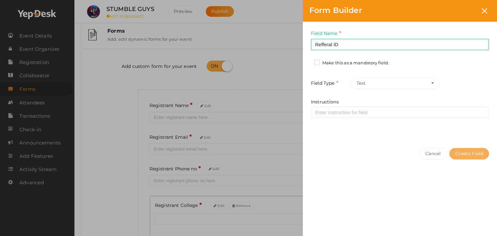
click at [471, 149] on button "Create Field" at bounding box center [468, 153] width 39 height 11
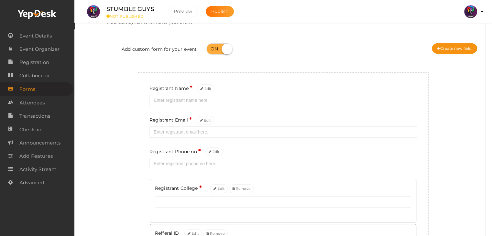
scroll to position [0, 0]
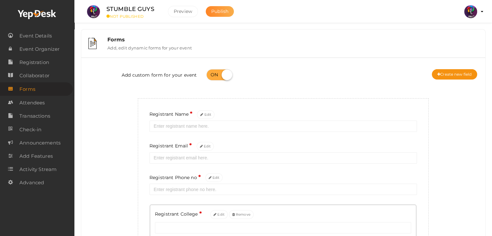
click at [215, 11] on span "Publish" at bounding box center [219, 11] width 17 height 6
click at [54, 32] on link "Event Details" at bounding box center [36, 35] width 73 height 13
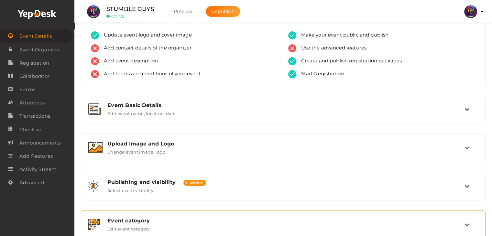
scroll to position [109, 0]
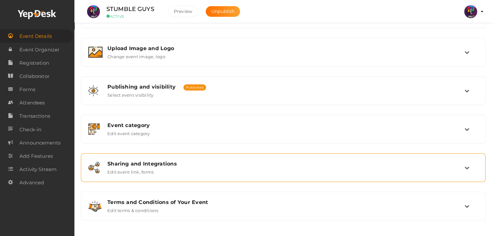
click at [251, 170] on div "Sharing and Integrations Edit event link, forms" at bounding box center [284, 168] width 362 height 14
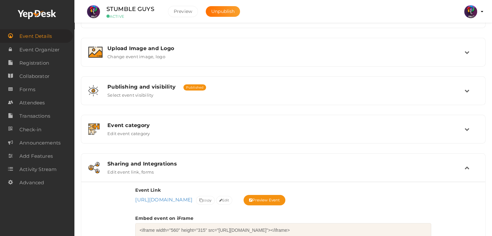
scroll to position [260, 0]
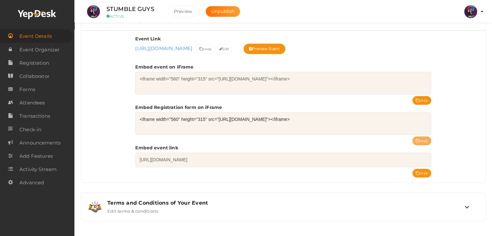
click at [424, 139] on button "copy" at bounding box center [422, 141] width 19 height 9
